Goal: Task Accomplishment & Management: Use online tool/utility

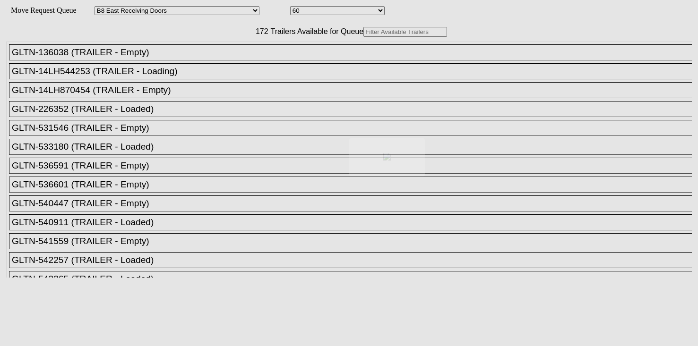
select select "536"
select select "8228"
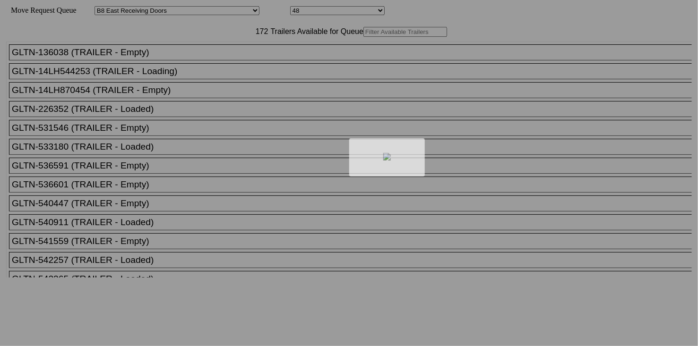
click at [246, 50] on div at bounding box center [349, 173] width 698 height 346
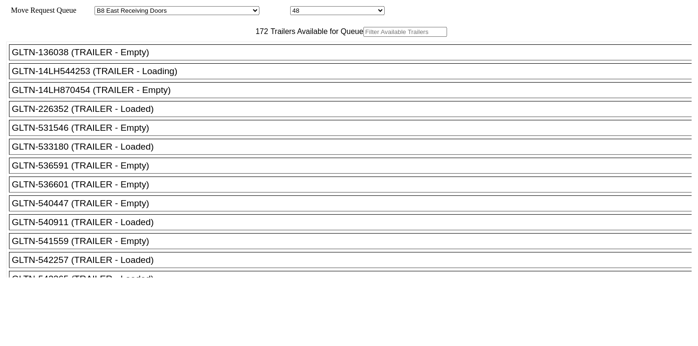
click at [363, 37] on input "text" at bounding box center [405, 32] width 84 height 10
paste input "525365"
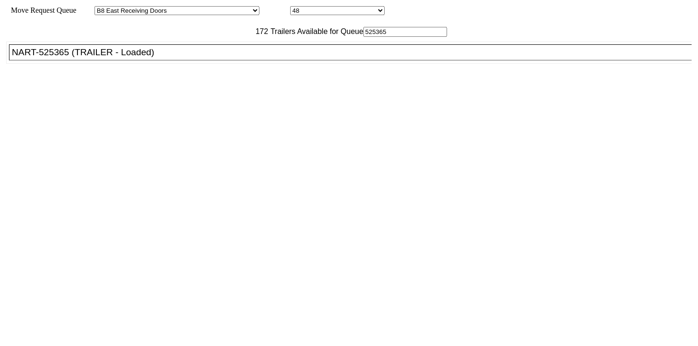
type input "525365"
click at [236, 60] on li "NART-525365 (TRAILER - Loaded)" at bounding box center [354, 52] width 691 height 16
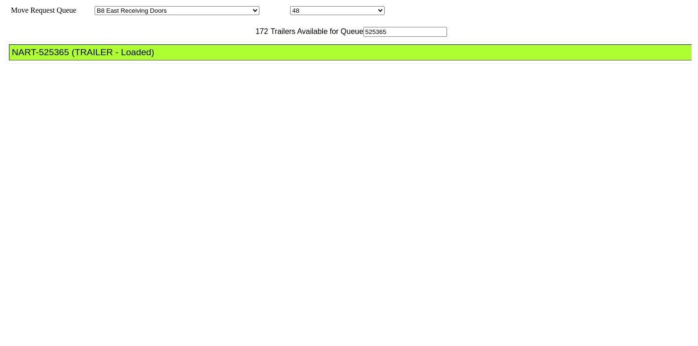
click at [232, 58] on div "NART-525365 (TRAILER - Loaded)" at bounding box center [355, 52] width 686 height 10
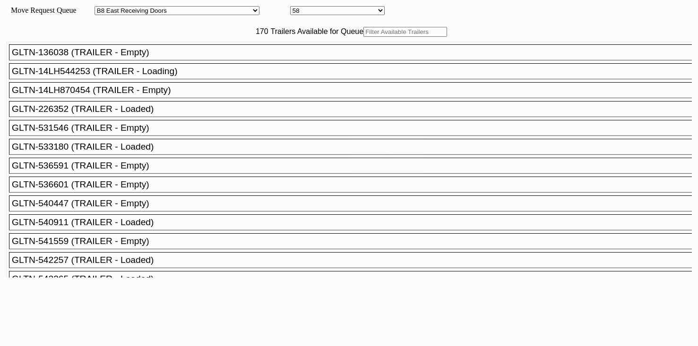
select select "536"
select select "8226"
click at [363, 37] on input "text" at bounding box center [405, 32] width 84 height 10
paste input "HGIU514049"
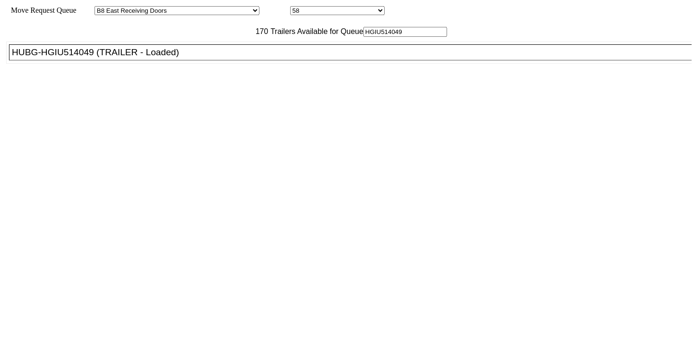
type input "HGIU514049"
click at [203, 58] on div "HUBG-HGIU514049 (TRAILER - Loaded)" at bounding box center [355, 52] width 686 height 10
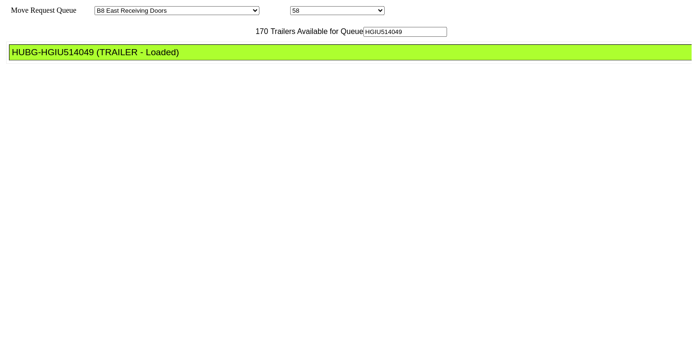
click at [203, 58] on div "HUBG-HGIU514049 (TRAILER - Loaded)" at bounding box center [355, 52] width 686 height 10
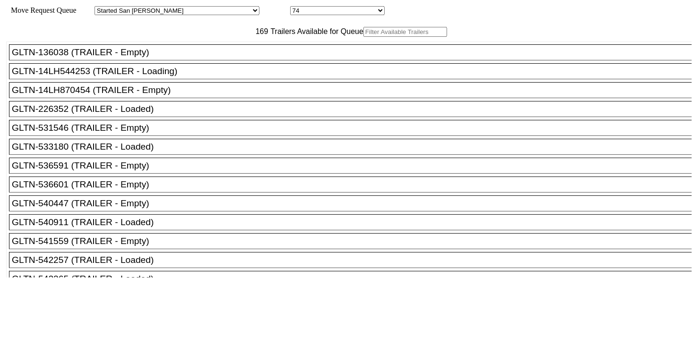
click at [363, 37] on input "text" at bounding box center [405, 32] width 84 height 10
paste input "155107"
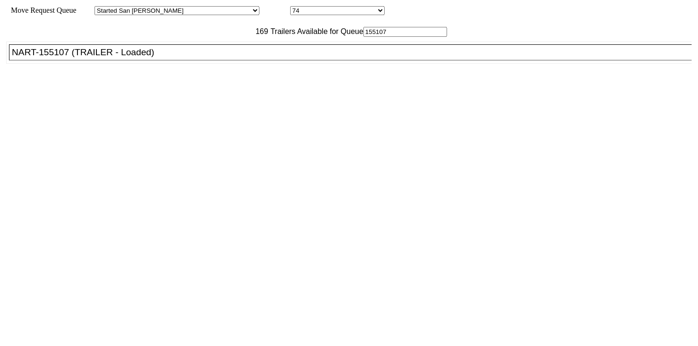
type input "155107"
click at [228, 60] on li "NART-155107 (TRAILER - Loaded)" at bounding box center [354, 52] width 691 height 16
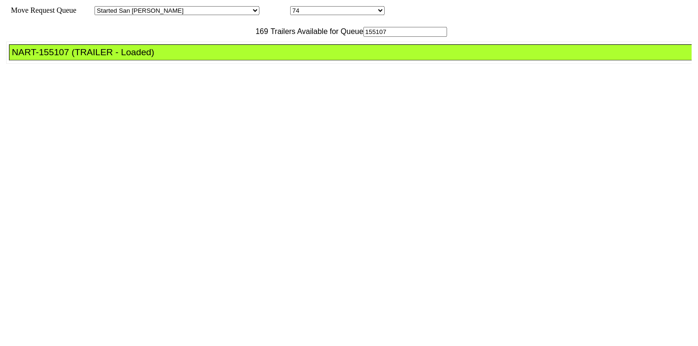
click at [228, 60] on li "NART-155107 (TRAILER - Loaded)" at bounding box center [354, 52] width 691 height 16
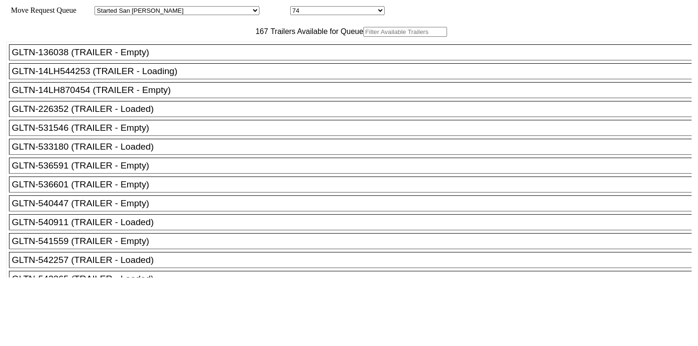
click at [363, 37] on input "text" at bounding box center [405, 32] width 84 height 10
paste input "GU1941"
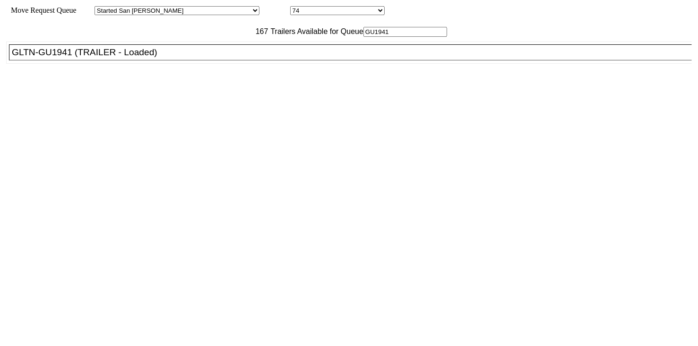
type input "GU1941"
click at [219, 58] on div "GLTN-GU1941 (TRAILER - Loaded)" at bounding box center [355, 52] width 686 height 10
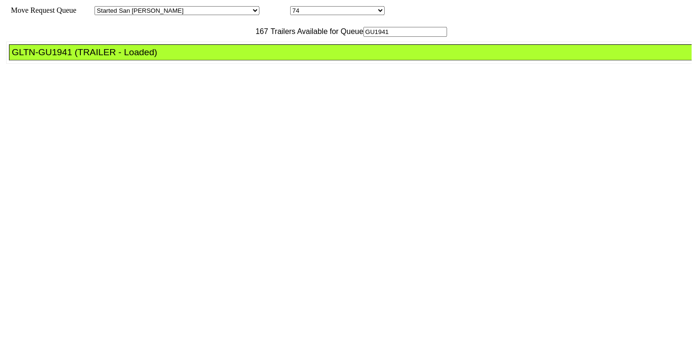
click at [219, 58] on div "GLTN-GU1941 (TRAILER - Loaded)" at bounding box center [355, 52] width 686 height 10
